Goal: Task Accomplishment & Management: Manage account settings

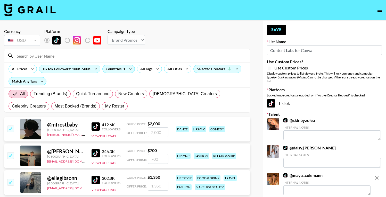
select select "Brand"
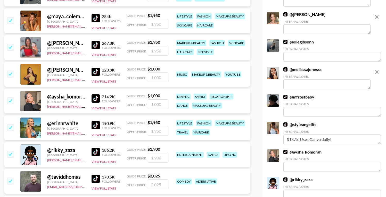
scroll to position [207, 0]
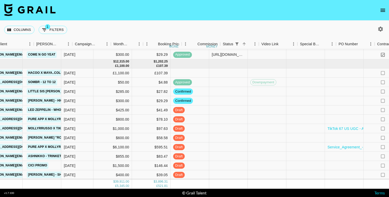
scroll to position [401, 255]
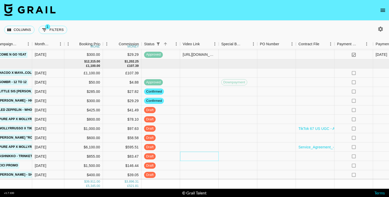
click at [199, 153] on div at bounding box center [199, 156] width 39 height 9
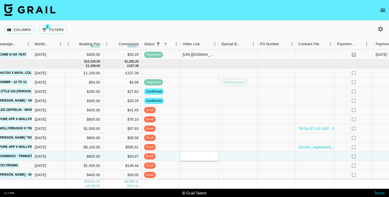
click at [210, 155] on input "text" at bounding box center [200, 157] width 38 height 4
click at [189, 155] on input "text" at bounding box center [200, 157] width 38 height 4
paste input "https://www.tiktok.com/@yallfavouritesagittarius/video/7545832499780341014"
type input "https://www.tiktok.com/@yallfavouritesagittarius/video/7545832499780341014"
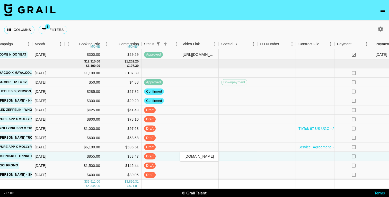
scroll to position [0, 0]
click at [240, 153] on div at bounding box center [238, 156] width 39 height 9
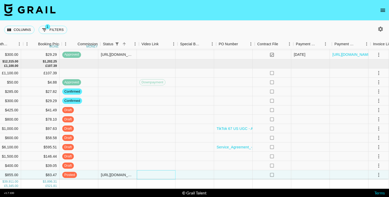
scroll to position [401, 296]
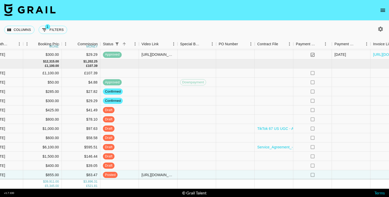
click at [161, 25] on div "Columns 1 Filters + Booking" at bounding box center [194, 30] width 389 height 19
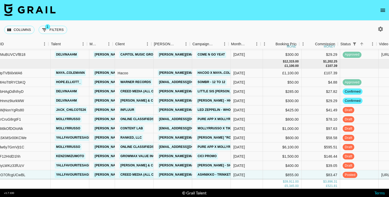
scroll to position [401, 55]
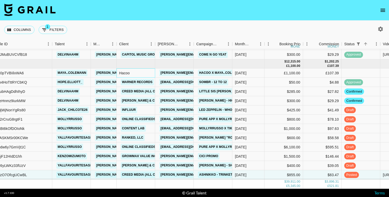
click at [144, 69] on div "Hacoo" at bounding box center [136, 72] width 39 height 9
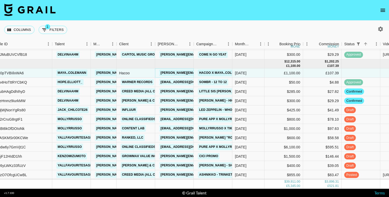
click at [176, 70] on link "genevie@hacoo.app" at bounding box center [201, 73] width 84 height 6
click at [138, 28] on div "Columns 1 Filters + Booking" at bounding box center [194, 30] width 389 height 19
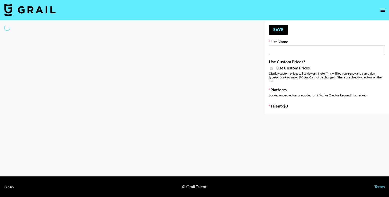
type input "Axis-Y - 3rd Sept"
checkbox input "true"
select select "Brand"
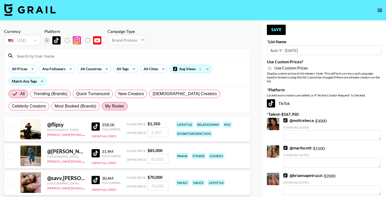
click at [105, 109] on span "My Roster" at bounding box center [114, 106] width 19 height 6
click at [105, 106] on input "My Roster" at bounding box center [105, 106] width 0 height 0
radio input "true"
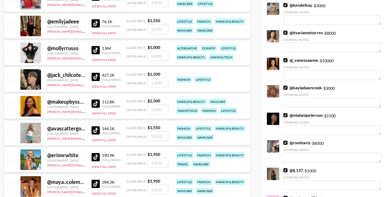
scroll to position [639, 0]
click at [11, 107] on input "checkbox" at bounding box center [10, 105] width 6 height 6
checkbox input "true"
type input "2500"
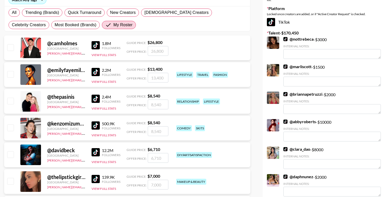
scroll to position [0, 0]
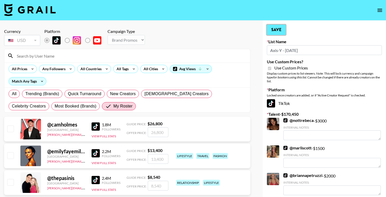
click at [280, 31] on button "Save" at bounding box center [276, 30] width 19 height 10
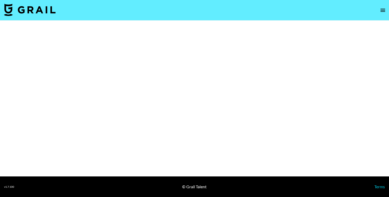
select select "Brand"
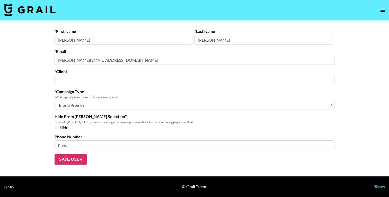
click at [113, 80] on input "text" at bounding box center [195, 80] width 274 height 6
click at [77, 92] on div "Hacoo" at bounding box center [81, 91] width 44 height 5
type input "Hacoo"
click at [68, 160] on input "Save User" at bounding box center [71, 160] width 32 height 10
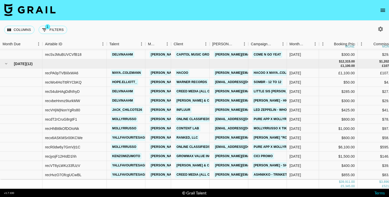
scroll to position [401, 0]
click at [182, 70] on link "Hacoo" at bounding box center [182, 73] width 14 height 6
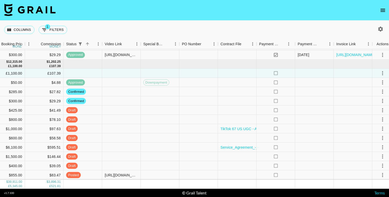
scroll to position [401, 341]
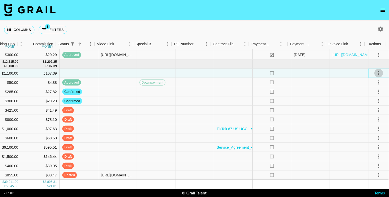
click at [376, 70] on icon "select merge strategy" at bounding box center [379, 73] width 6 height 6
click at [367, 80] on li "Confirm" at bounding box center [372, 80] width 33 height 9
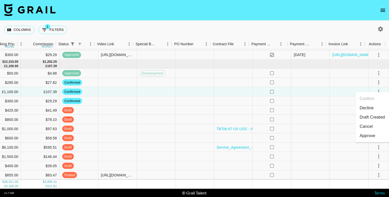
click at [255, 27] on div "Columns 1 Filters + Booking" at bounding box center [194, 30] width 389 height 19
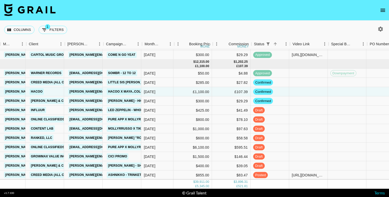
scroll to position [401, 145]
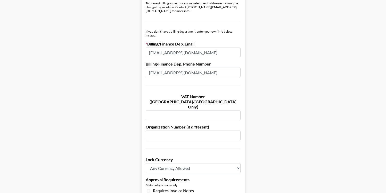
scroll to position [396, 0]
